Goal: Transaction & Acquisition: Purchase product/service

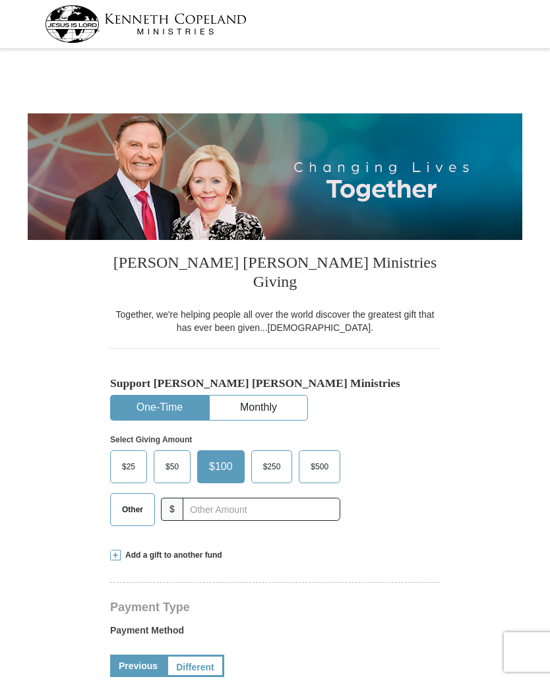
select select "OH"
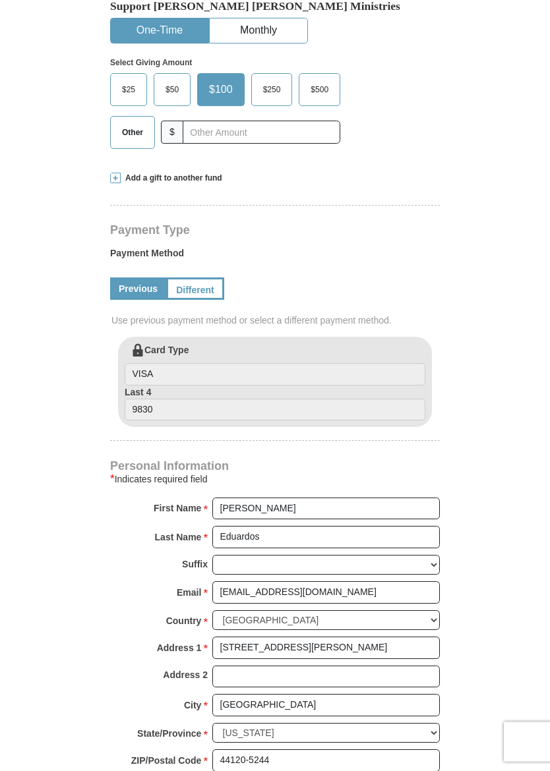
scroll to position [377, 0]
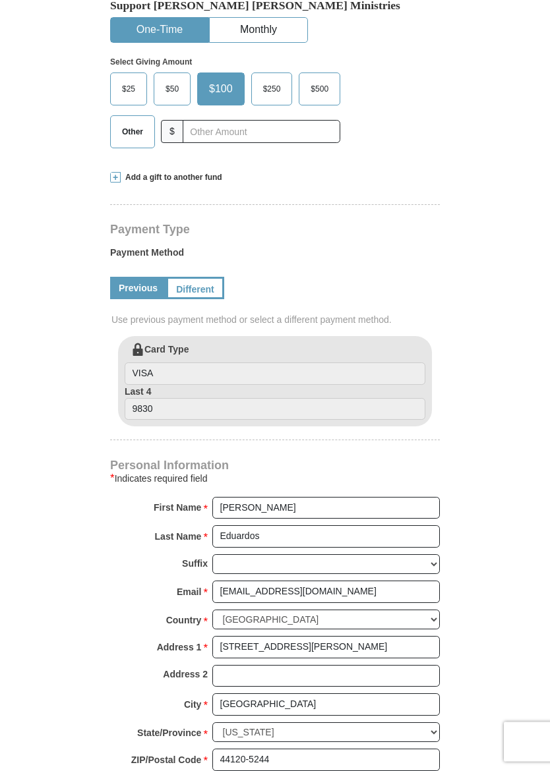
click at [169, 343] on label "Card Type VISA" at bounding box center [275, 364] width 301 height 42
click at [169, 363] on input "VISA" at bounding box center [275, 374] width 301 height 22
click at [164, 398] on input "9830" at bounding box center [275, 409] width 301 height 22
click at [195, 277] on link "Different" at bounding box center [195, 288] width 58 height 22
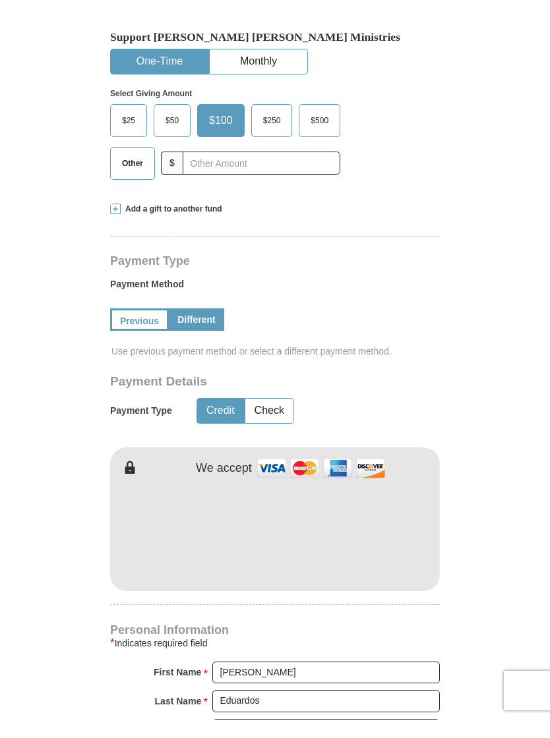
scroll to position [335, 0]
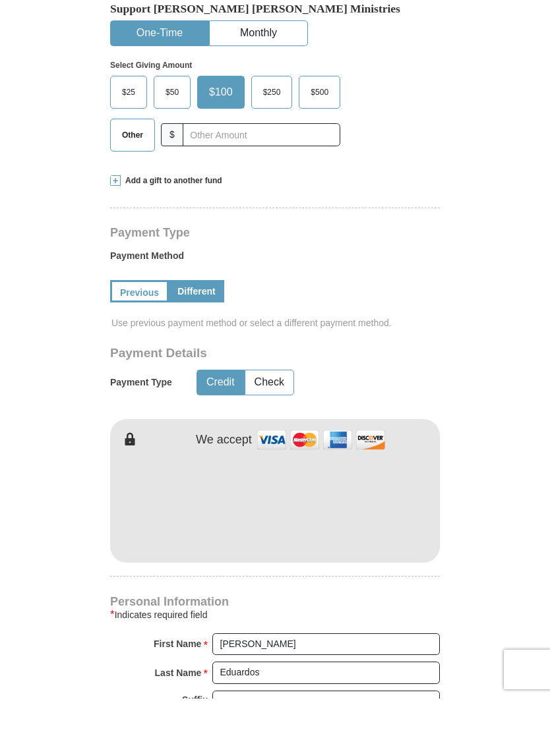
click at [194, 320] on link "Different" at bounding box center [196, 331] width 55 height 22
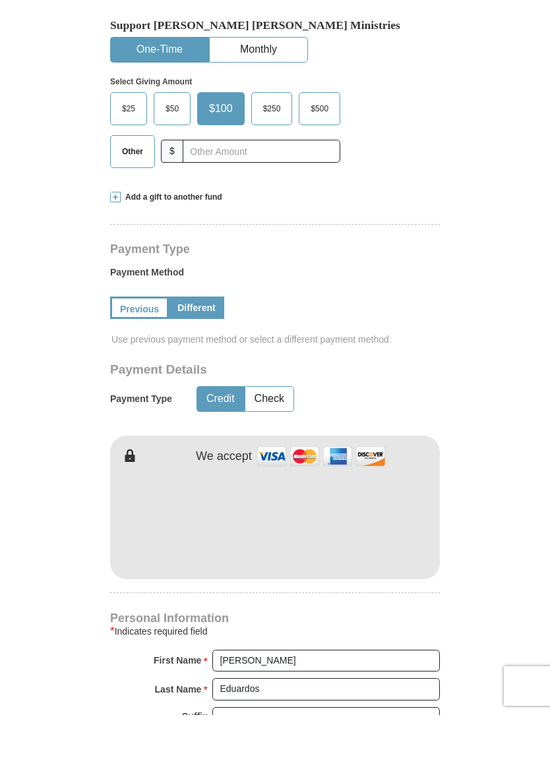
scroll to position [375, 0]
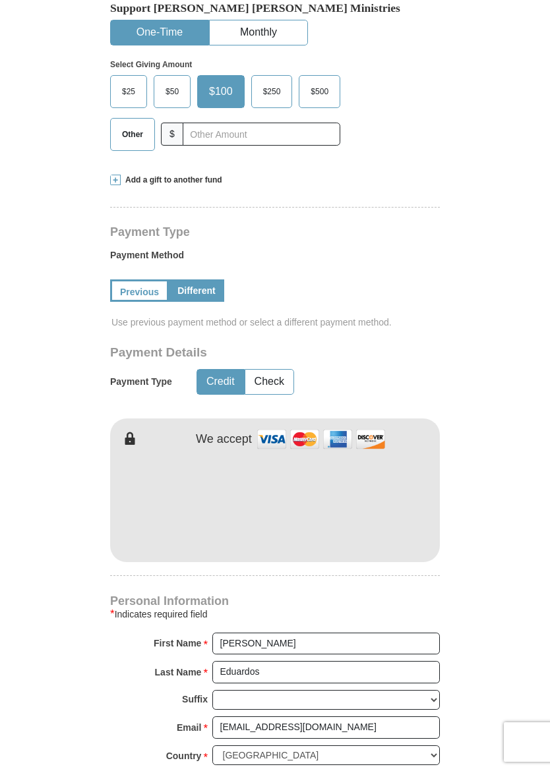
click at [217, 370] on button "Credit" at bounding box center [220, 382] width 47 height 24
click at [139, 279] on link "Previous" at bounding box center [139, 290] width 59 height 22
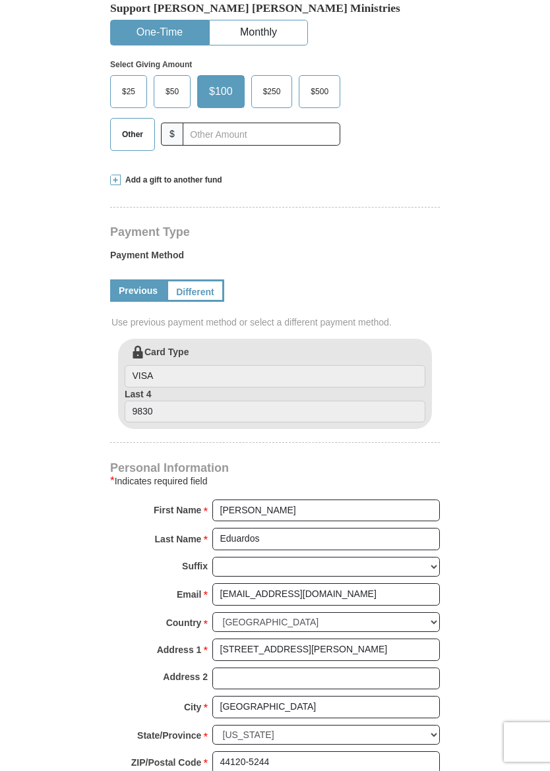
click at [192, 279] on link "Different" at bounding box center [195, 290] width 58 height 22
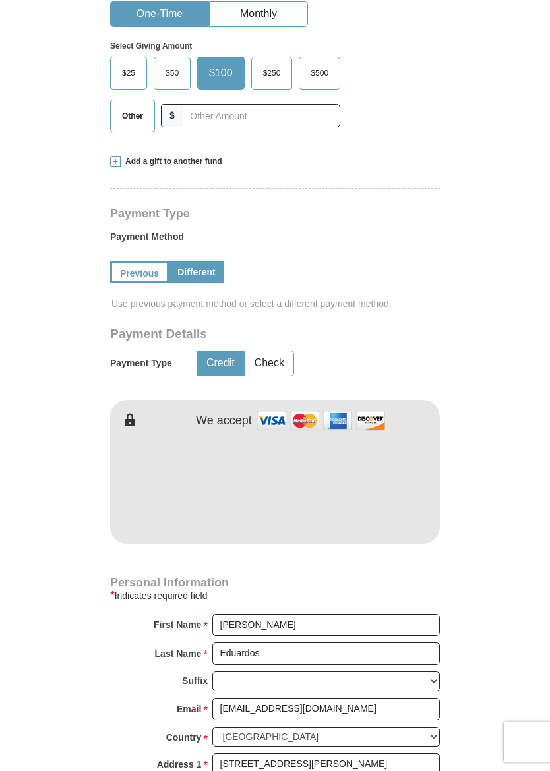
scroll to position [391, 0]
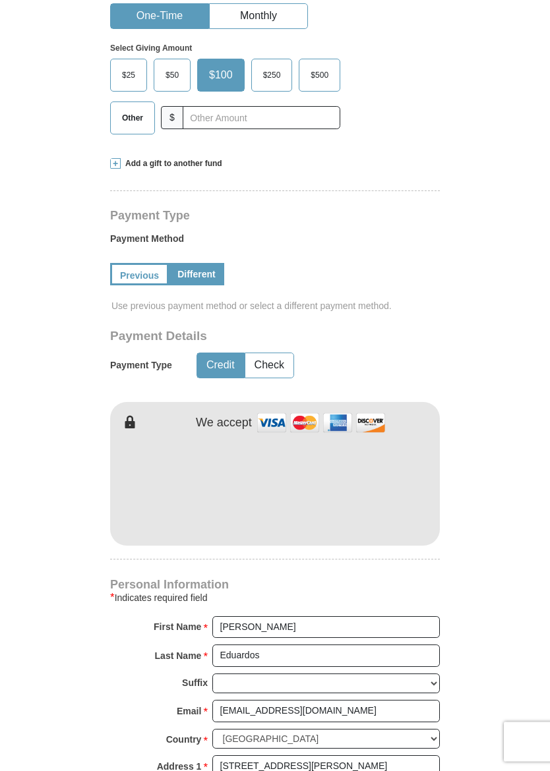
click at [183, 264] on link "Different" at bounding box center [196, 275] width 55 height 22
click at [139, 263] on link "Previous" at bounding box center [139, 274] width 59 height 22
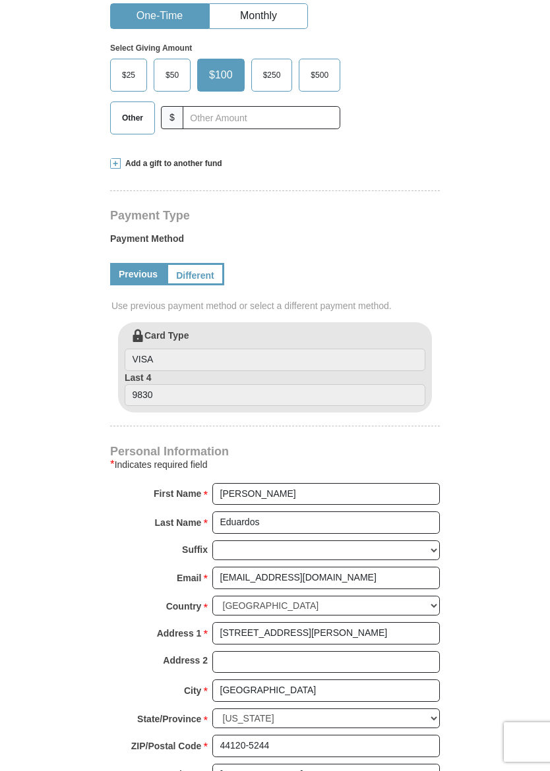
click at [143, 299] on span "Use previous payment method or select a different payment method." at bounding box center [276, 305] width 330 height 13
click at [151, 349] on input "VISA" at bounding box center [275, 360] width 301 height 22
click at [145, 384] on input "9830" at bounding box center [275, 395] width 301 height 22
click at [144, 384] on input "9830" at bounding box center [275, 395] width 301 height 22
click at [160, 394] on div "Kenneth Copeland Ministries Giving Together, we're helping people all over the …" at bounding box center [275, 441] width 330 height 1186
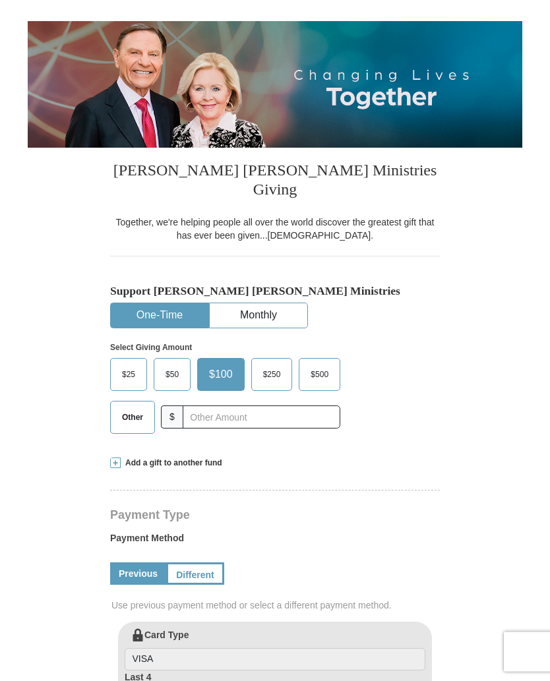
scroll to position [0, 0]
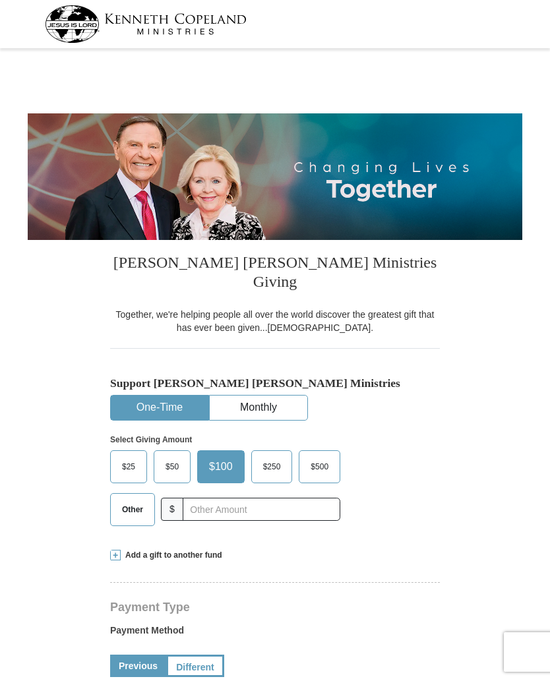
select select "OH"
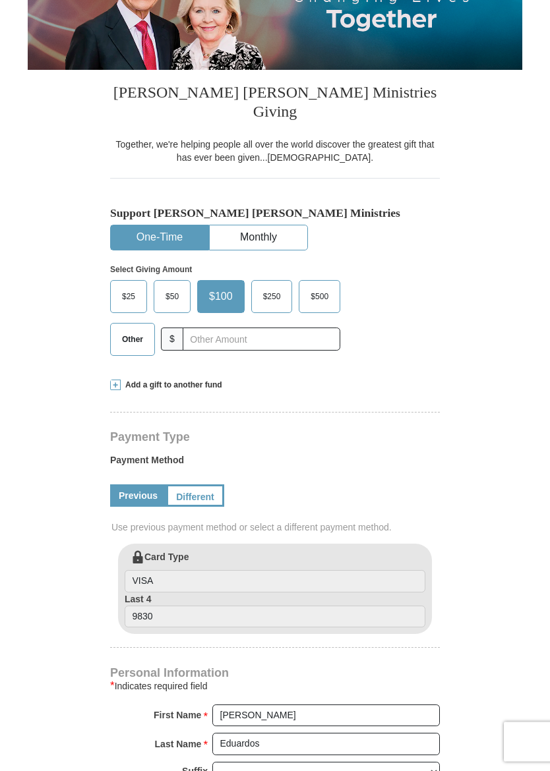
scroll to position [170, 0]
click at [198, 484] on link "Different" at bounding box center [195, 495] width 58 height 22
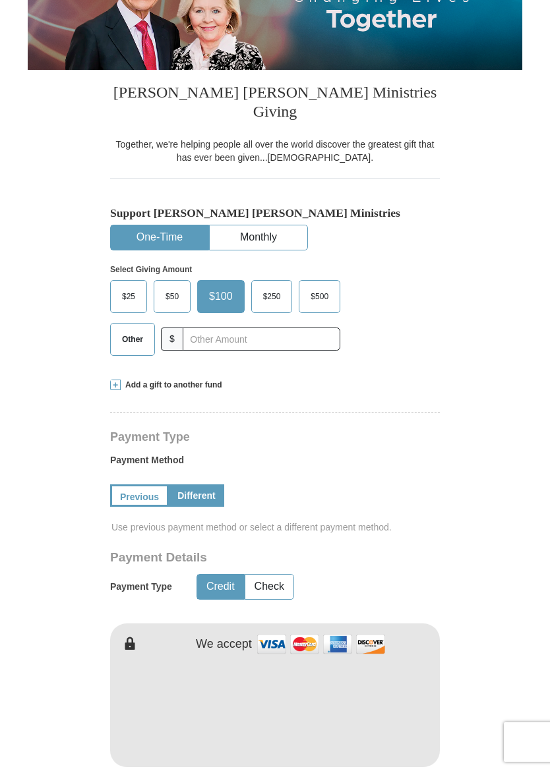
click at [195, 484] on link "Different" at bounding box center [196, 495] width 55 height 22
click at [140, 484] on link "Previous" at bounding box center [139, 495] width 59 height 22
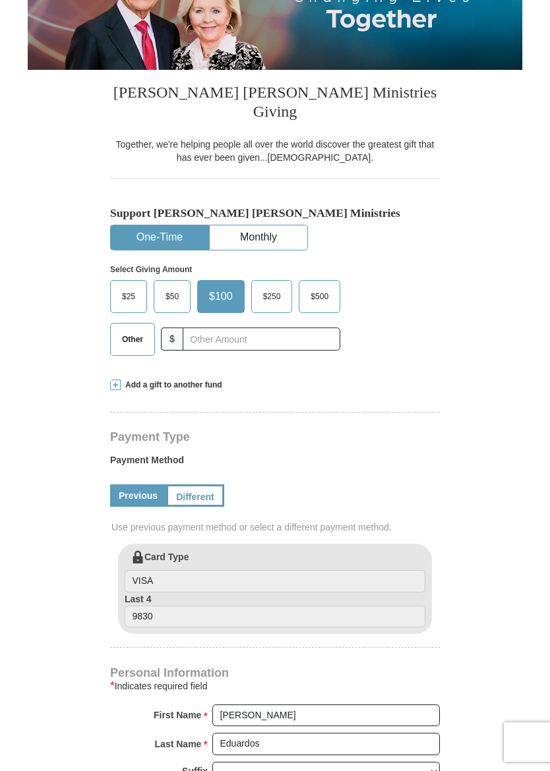
click at [195, 484] on link "Different" at bounding box center [195, 495] width 58 height 22
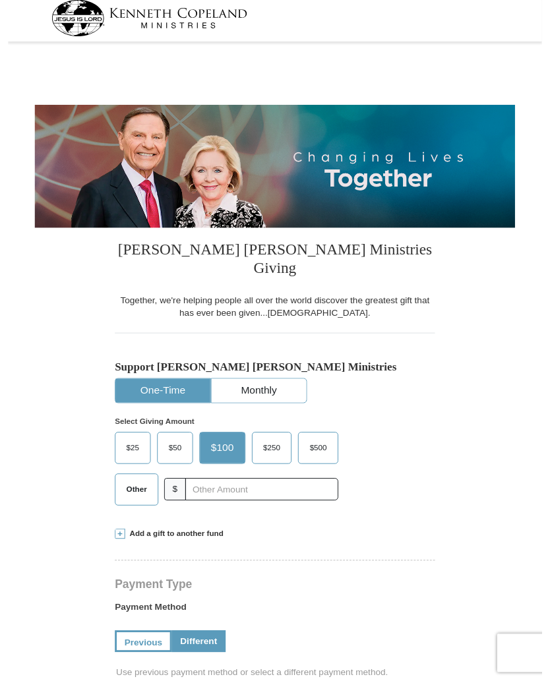
scroll to position [0, 0]
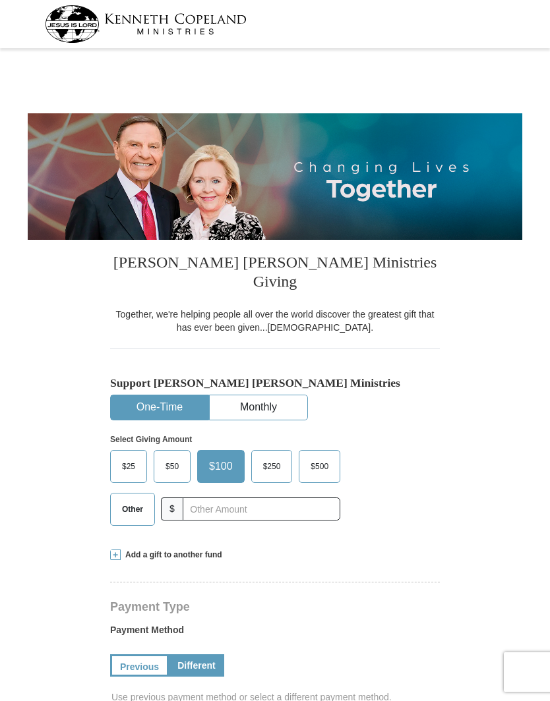
click at [415, 393] on div "Support Kenneth Copeland Ministries One-Time Monthly Select Giving Amount Amoun…" at bounding box center [275, 455] width 330 height 159
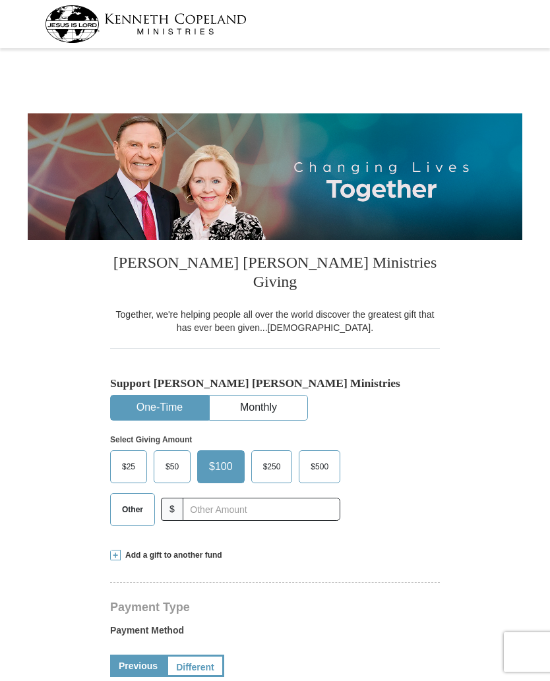
select select "OH"
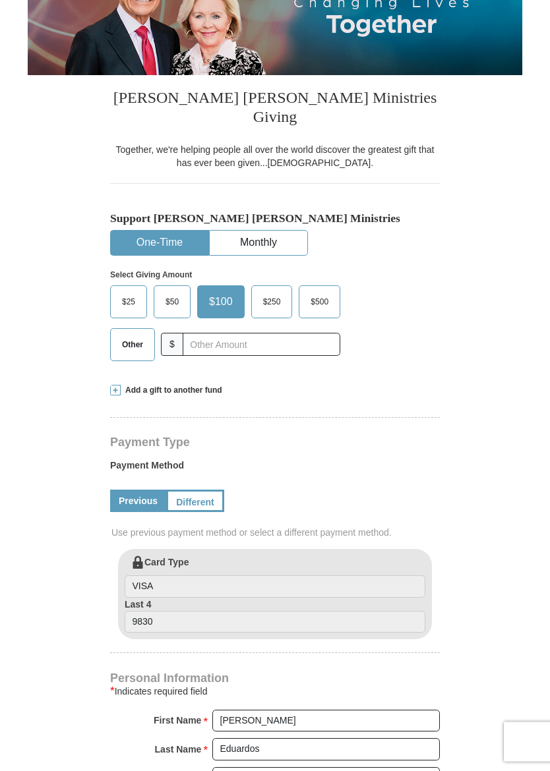
scroll to position [202, 0]
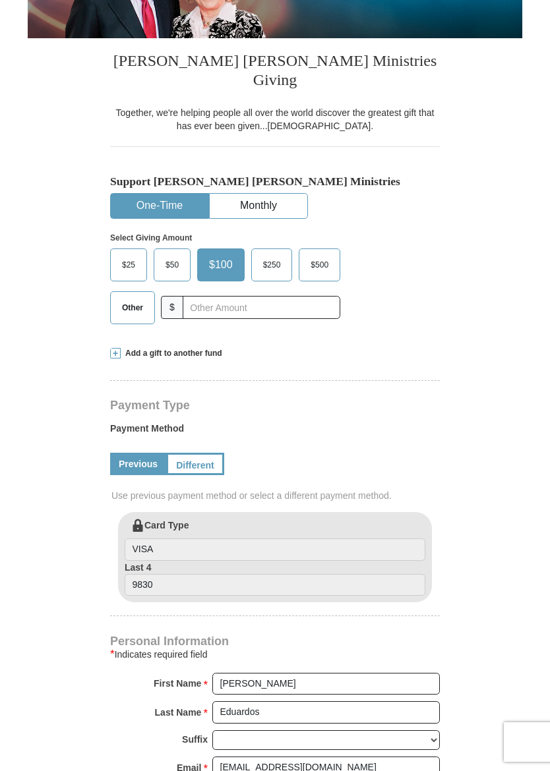
click at [183, 453] on link "Different" at bounding box center [195, 464] width 58 height 22
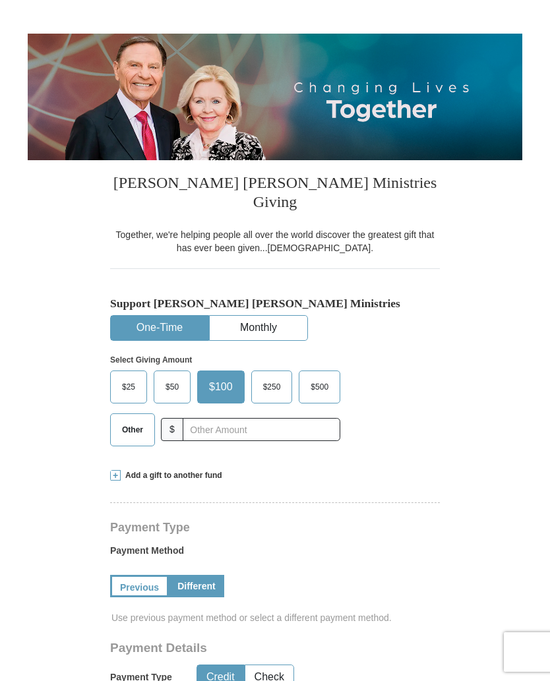
scroll to position [74, 0]
